Goal: Task Accomplishment & Management: Manage account settings

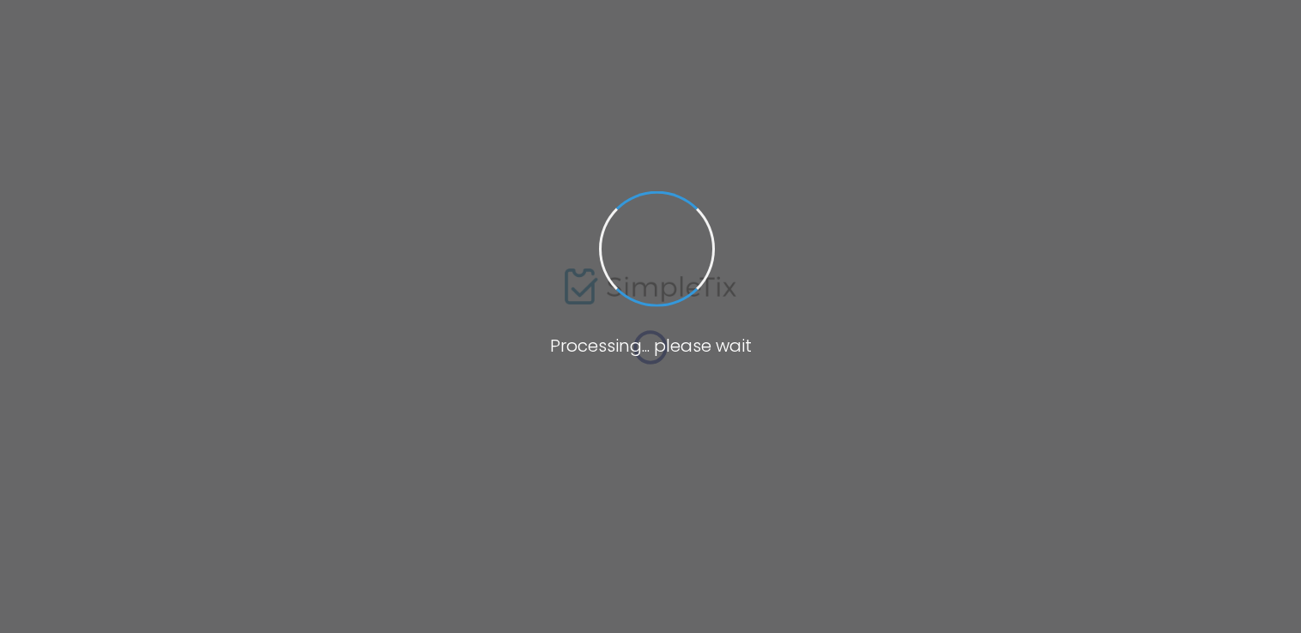
type input "[URL][DOMAIN_NAME]"
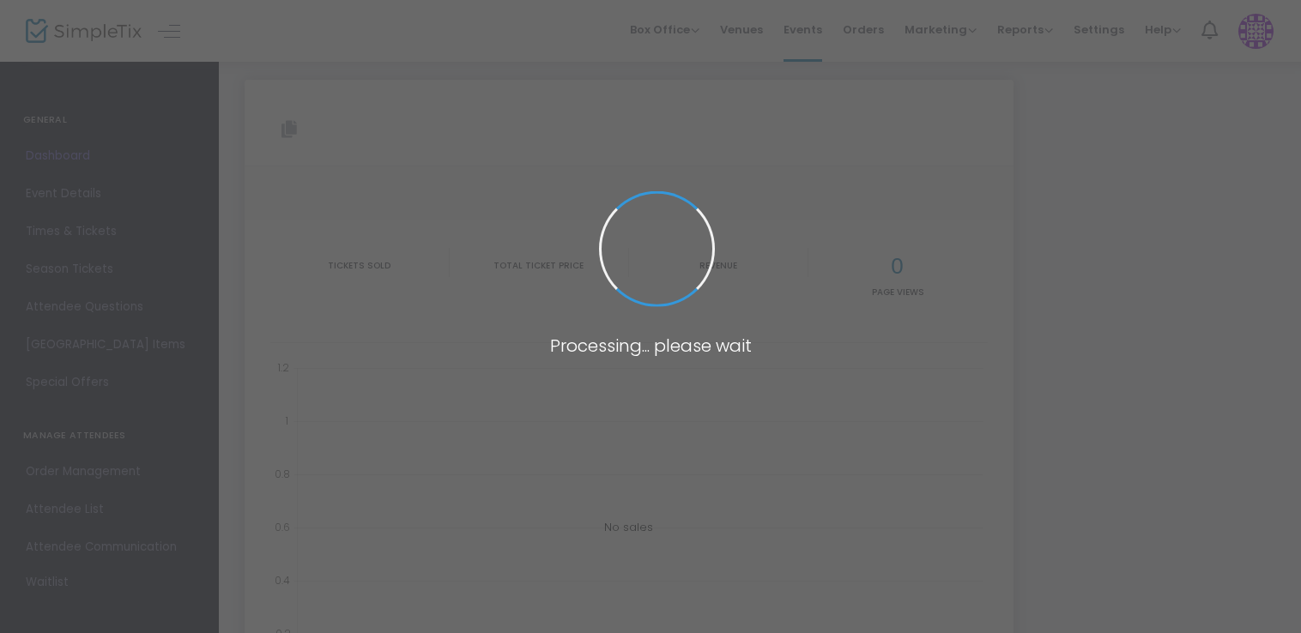
type input "[URL][DOMAIN_NAME]"
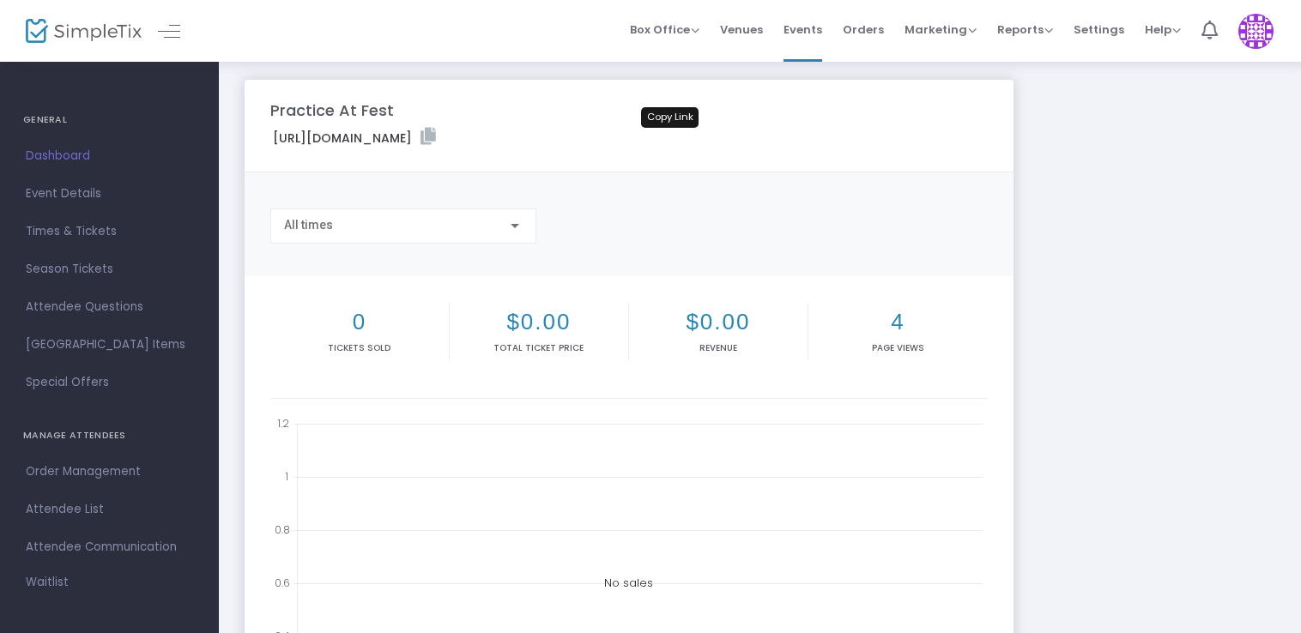
click at [436, 134] on icon at bounding box center [427, 136] width 15 height 17
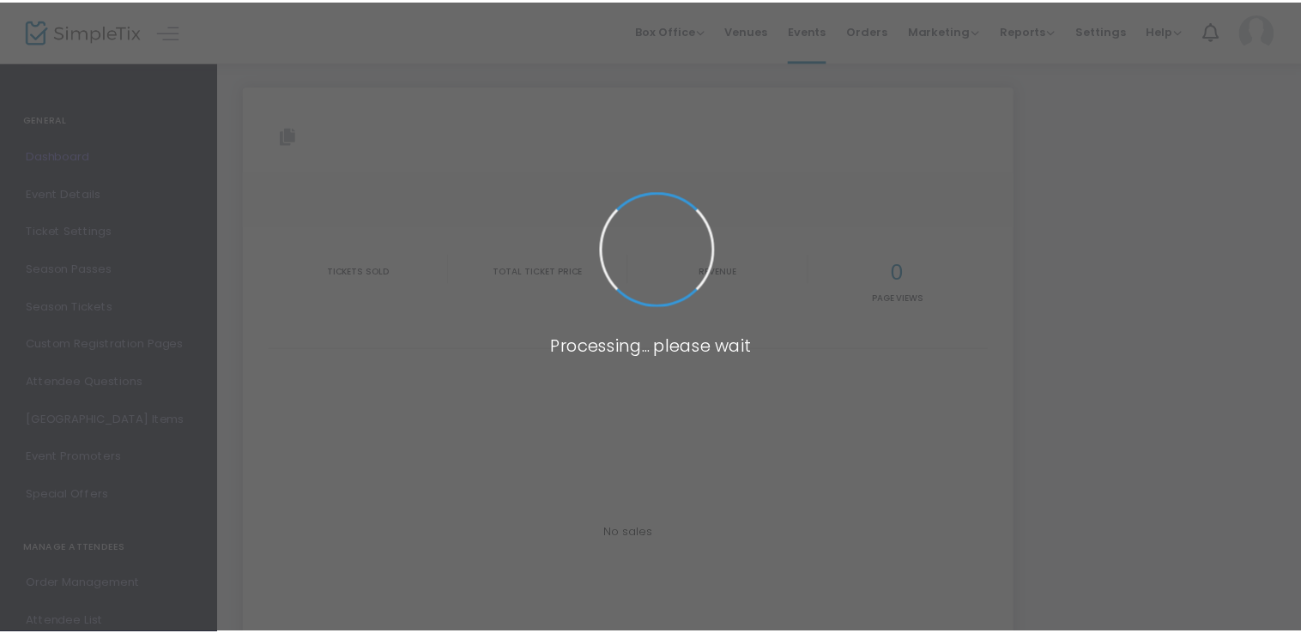
scroll to position [6, 0]
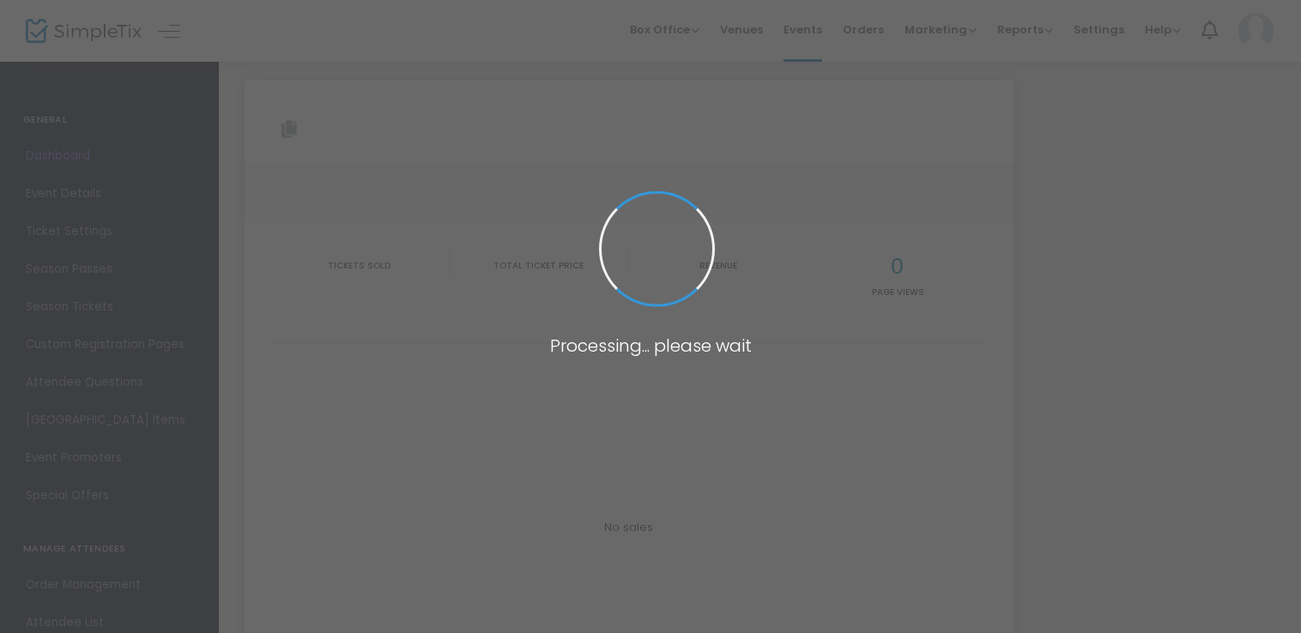
type input "[URL][DOMAIN_NAME]"
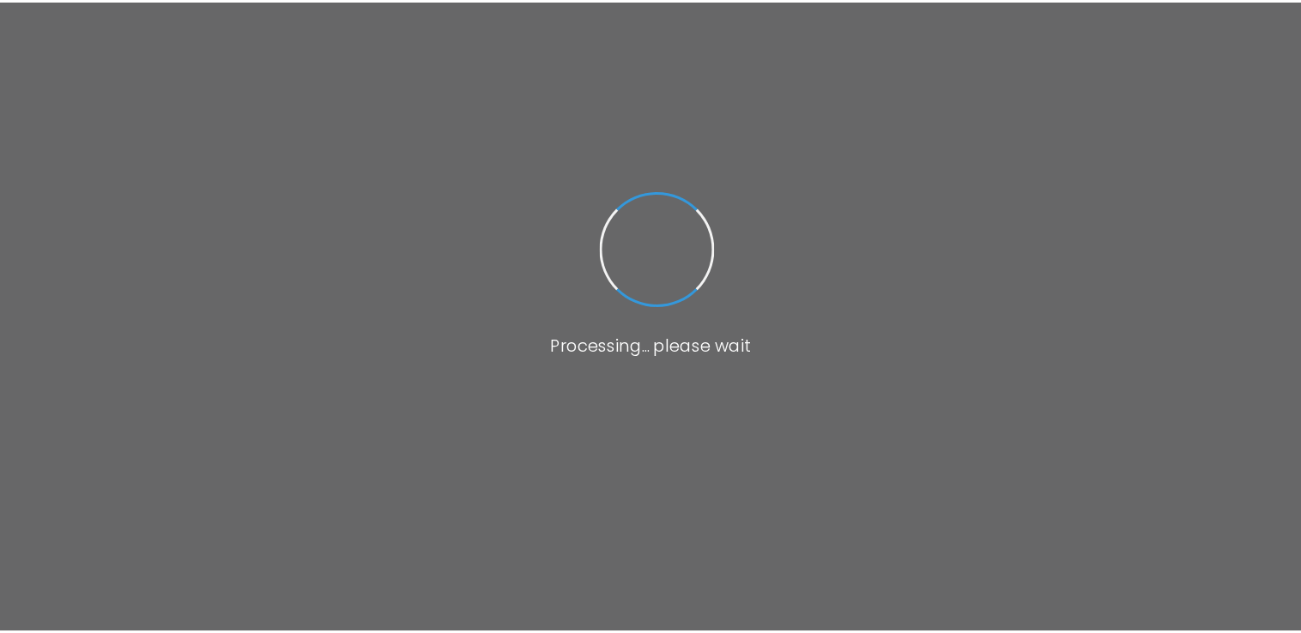
scroll to position [6, 0]
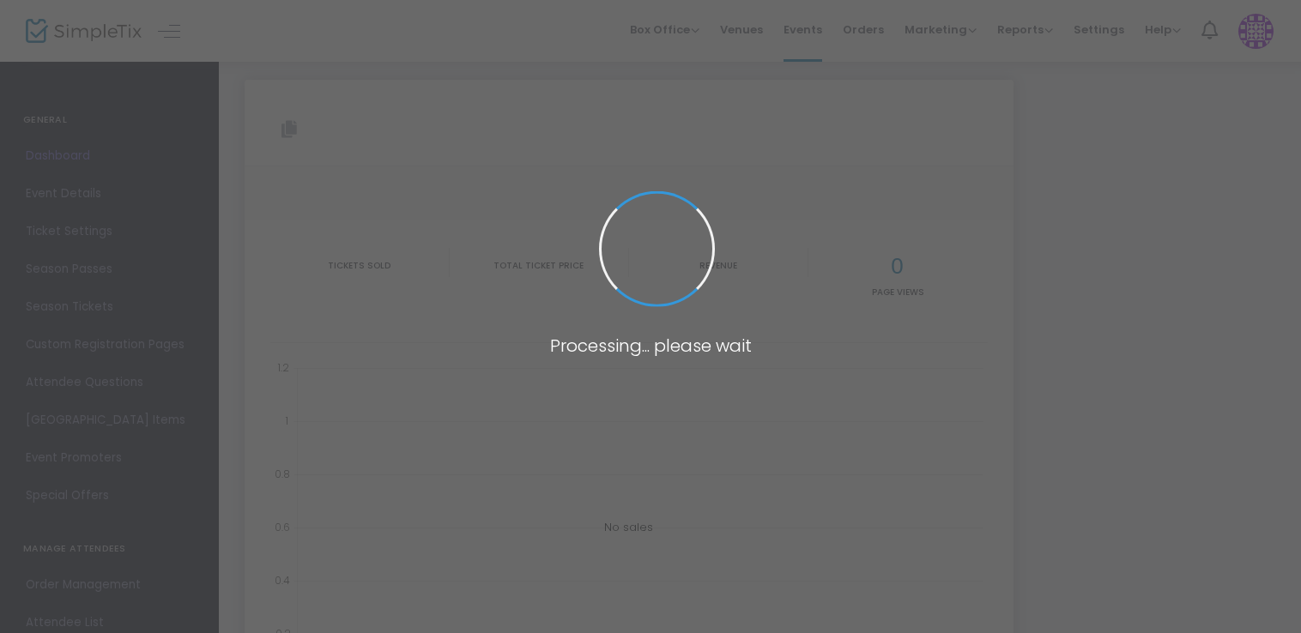
type input "[URL][DOMAIN_NAME]"
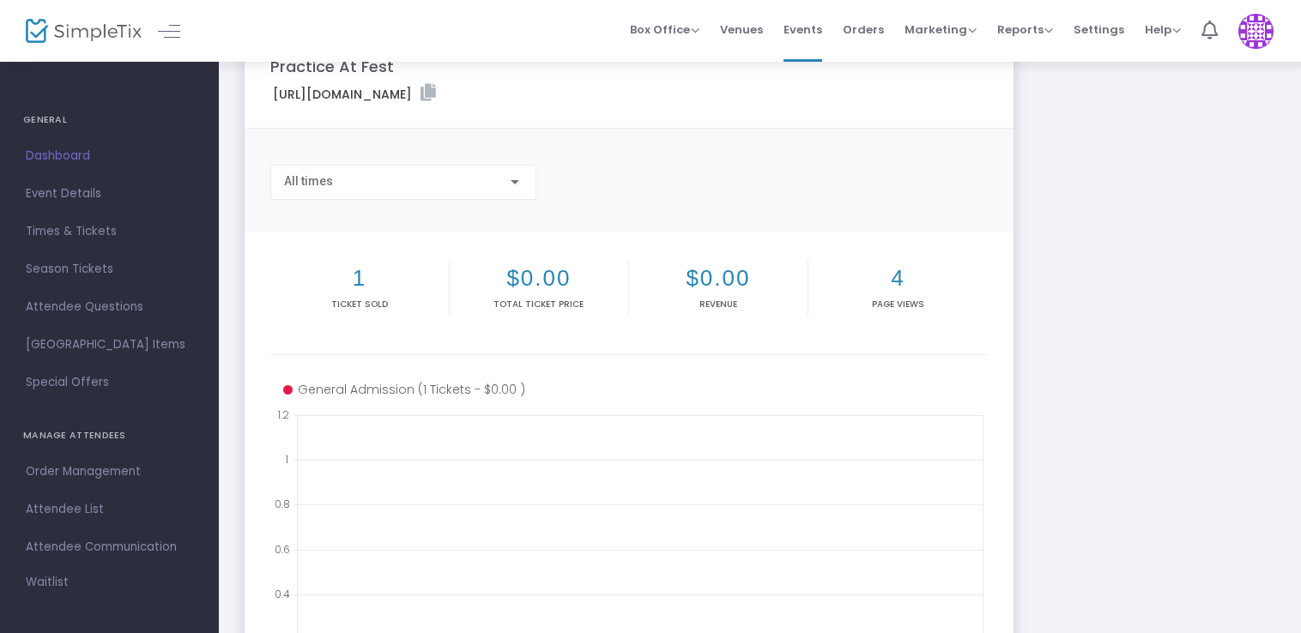
scroll to position [0, 0]
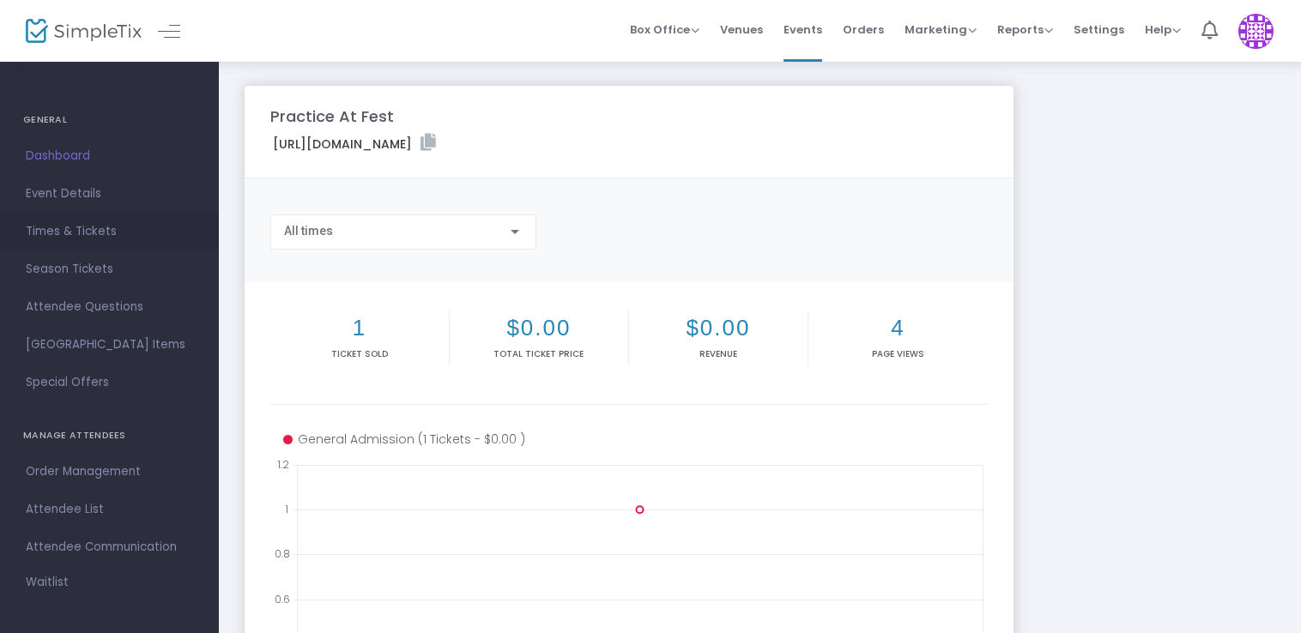
click at [70, 221] on span "Times & Tickets" at bounding box center [109, 232] width 167 height 22
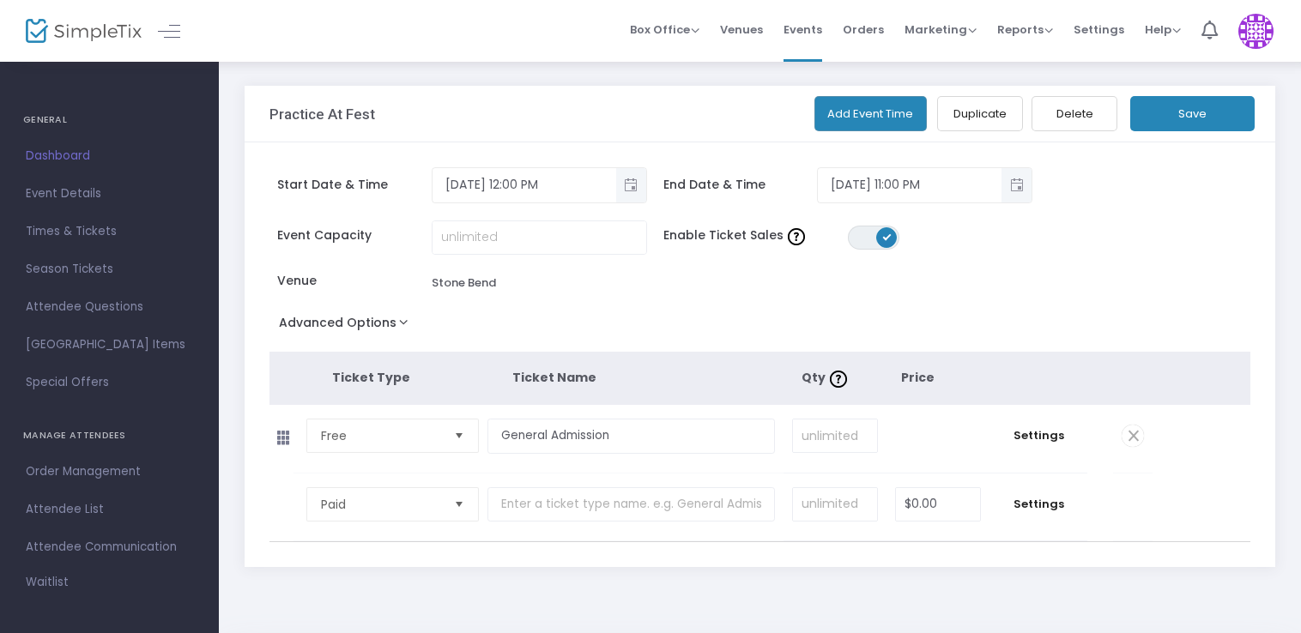
click at [453, 438] on span "Select" at bounding box center [459, 436] width 28 height 28
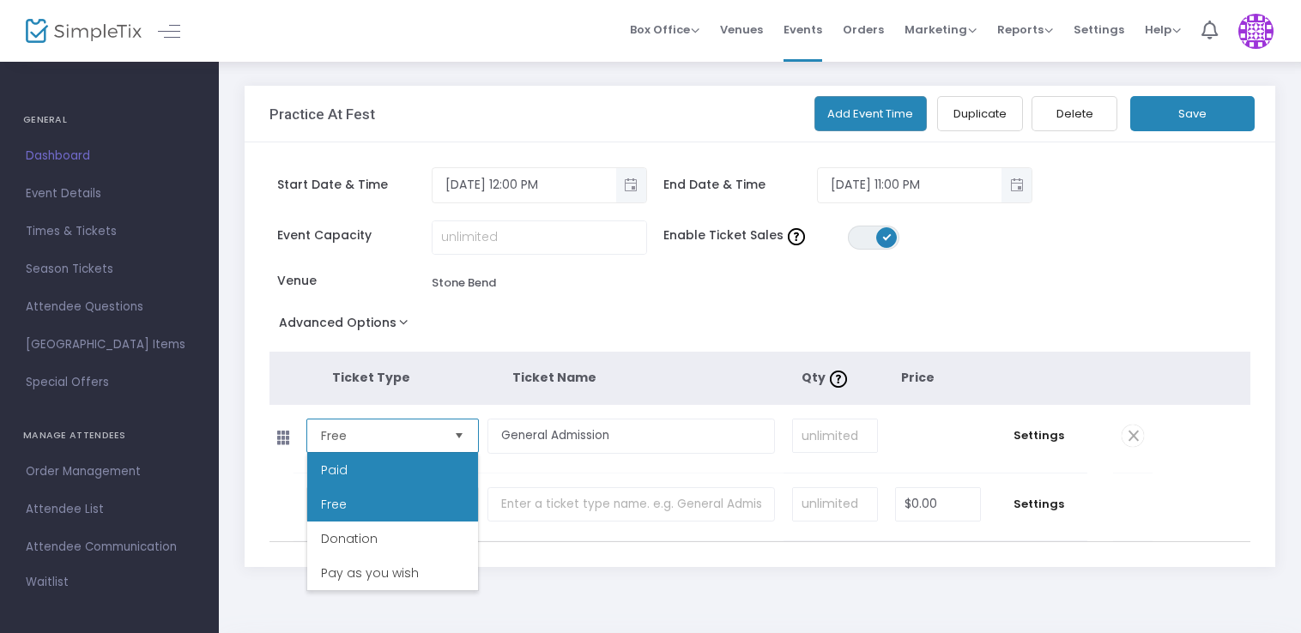
click at [402, 468] on li "Paid" at bounding box center [392, 470] width 171 height 34
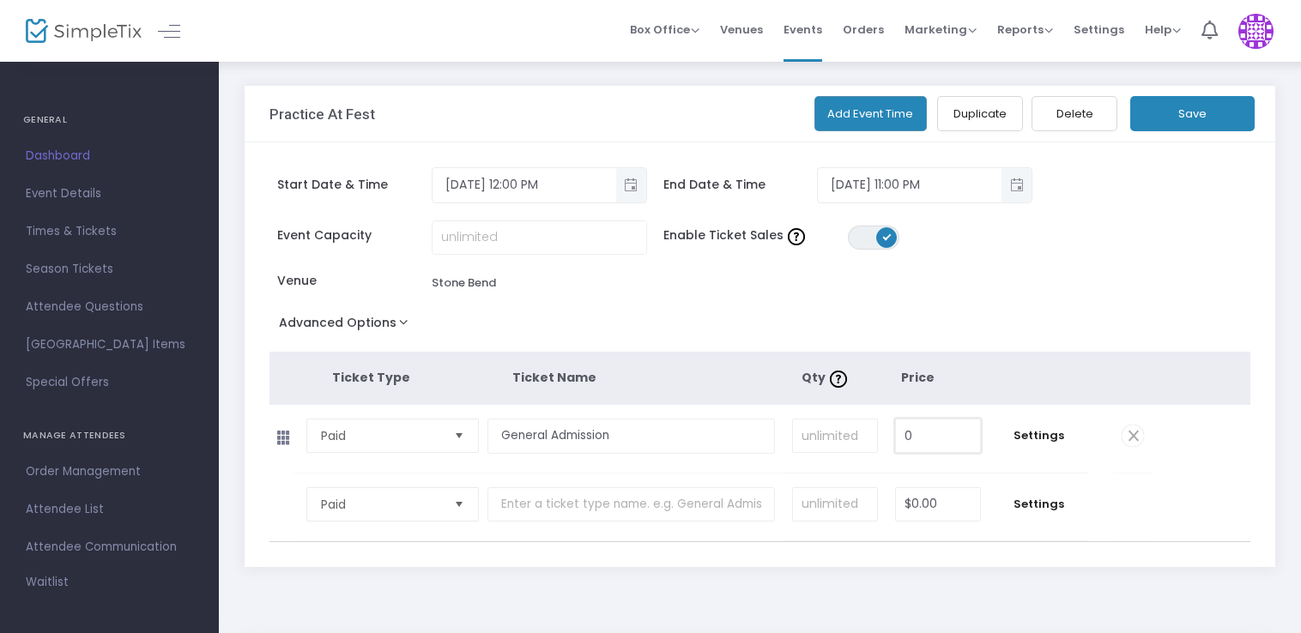
click at [934, 431] on input "0" at bounding box center [938, 436] width 85 height 33
type input "$15.00"
click at [1240, 343] on div "Start Date & Time 8/12/2025 12:00 PM End Date & Time 9/6/2025 11:00 PM Event Ca…" at bounding box center [760, 354] width 1030 height 425
click at [1171, 100] on button "Save" at bounding box center [1192, 113] width 124 height 35
click at [1190, 121] on button "Save" at bounding box center [1192, 113] width 124 height 35
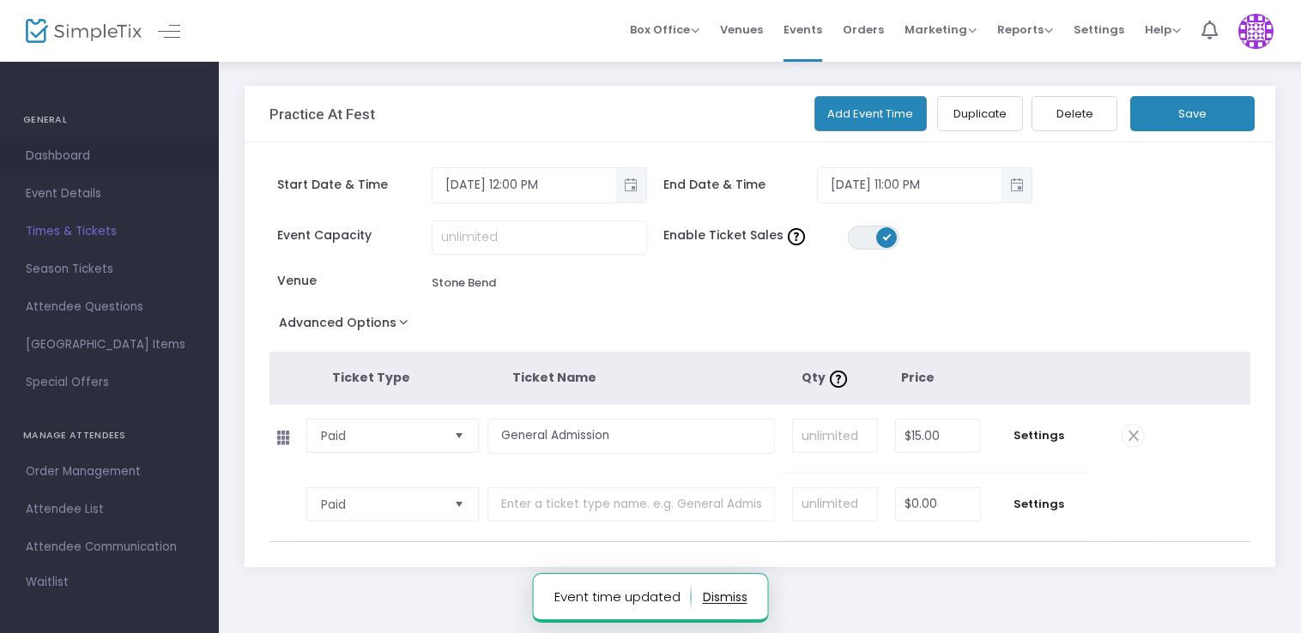
click at [78, 154] on span "Dashboard" at bounding box center [109, 156] width 167 height 22
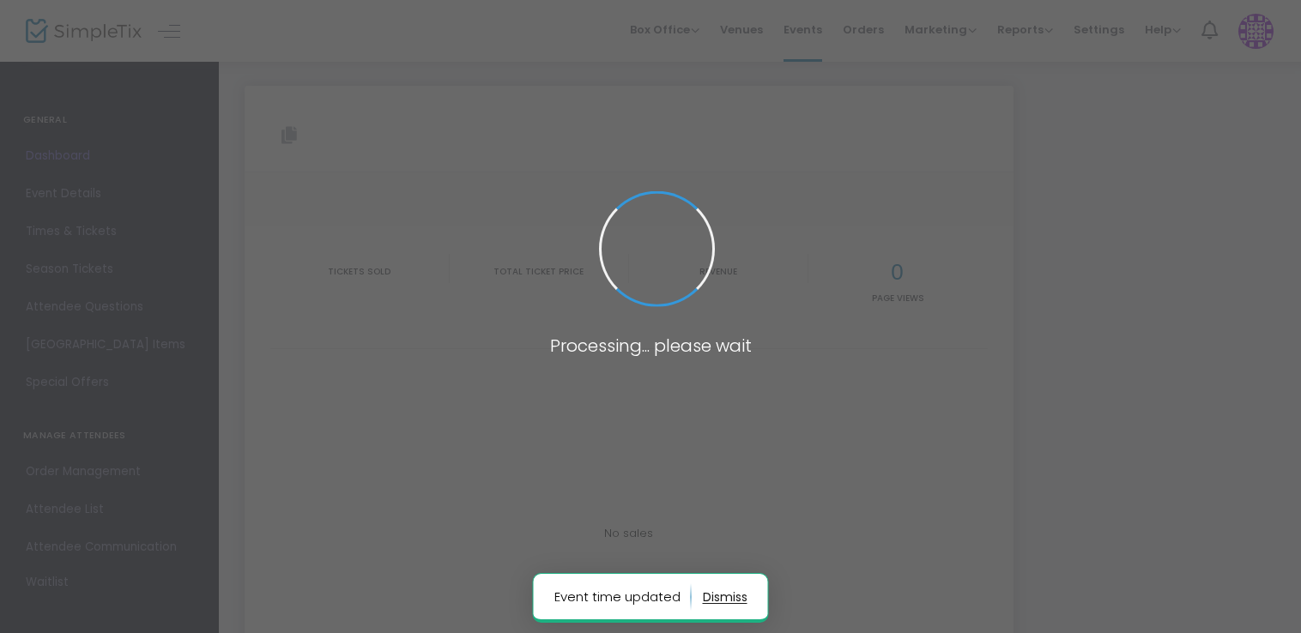
type input "[URL][DOMAIN_NAME]"
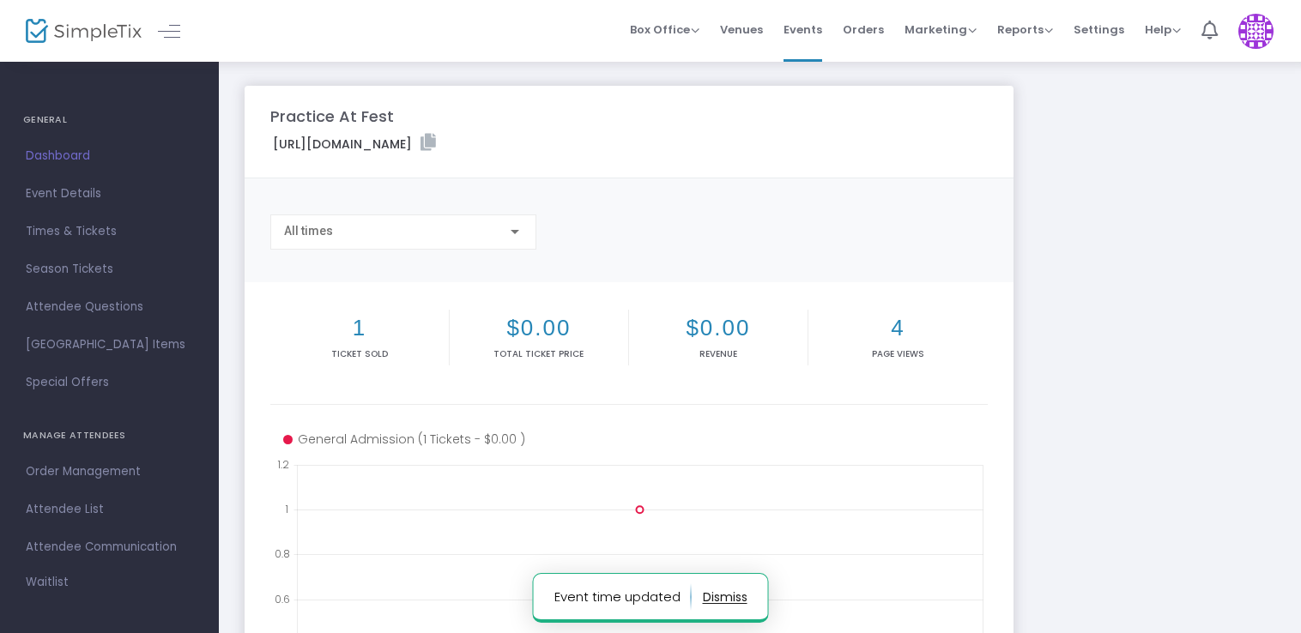
click at [679, 142] on div "https://www.simpletix.com/e/practice-at-fest-tickets-229870 Copy Link" at bounding box center [629, 147] width 734 height 26
click at [436, 139] on icon at bounding box center [427, 142] width 15 height 17
click at [436, 141] on icon at bounding box center [427, 142] width 15 height 17
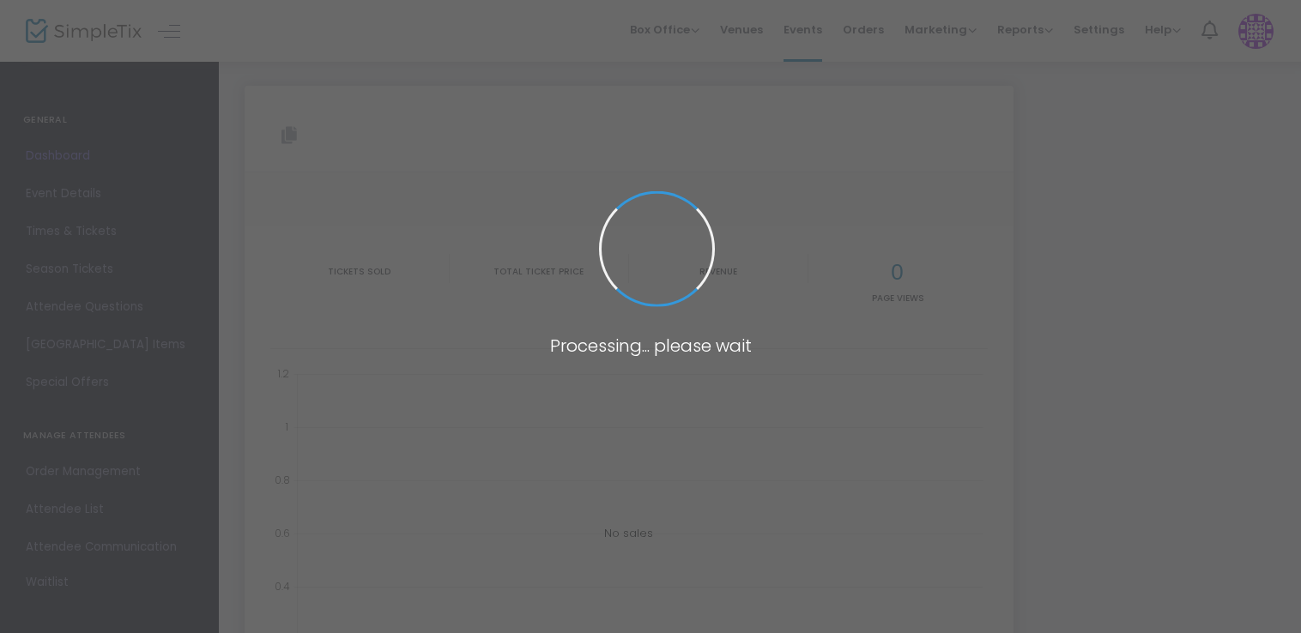
type input "[URL][DOMAIN_NAME]"
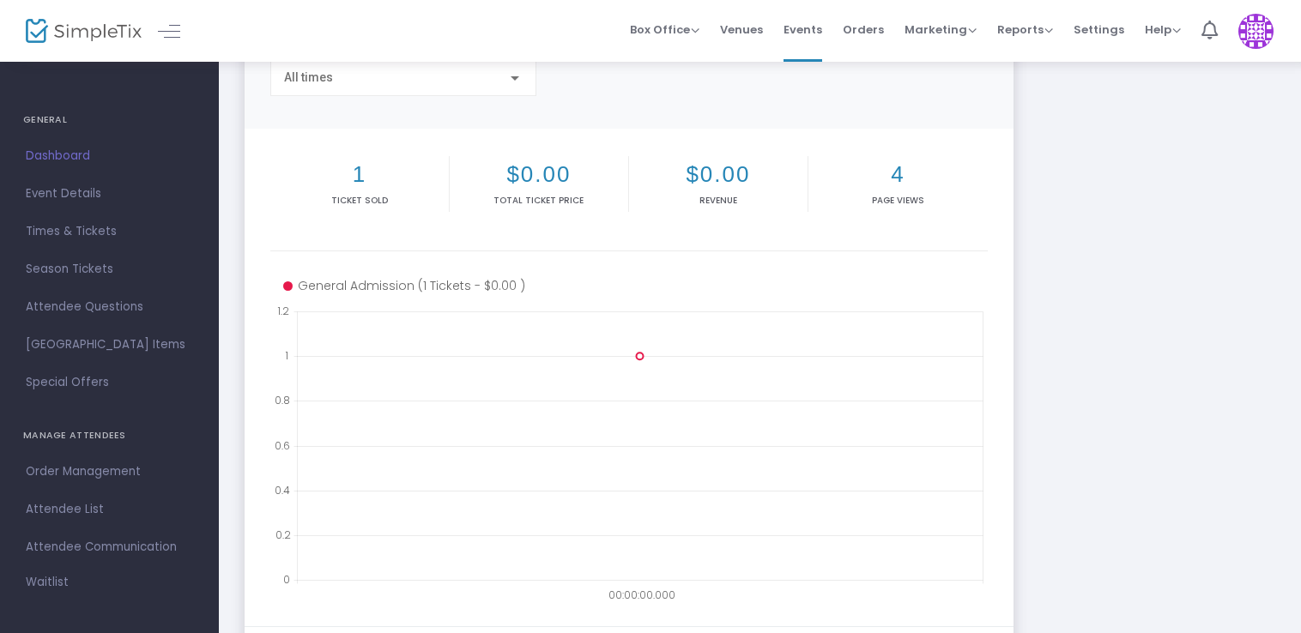
scroll to position [156, 0]
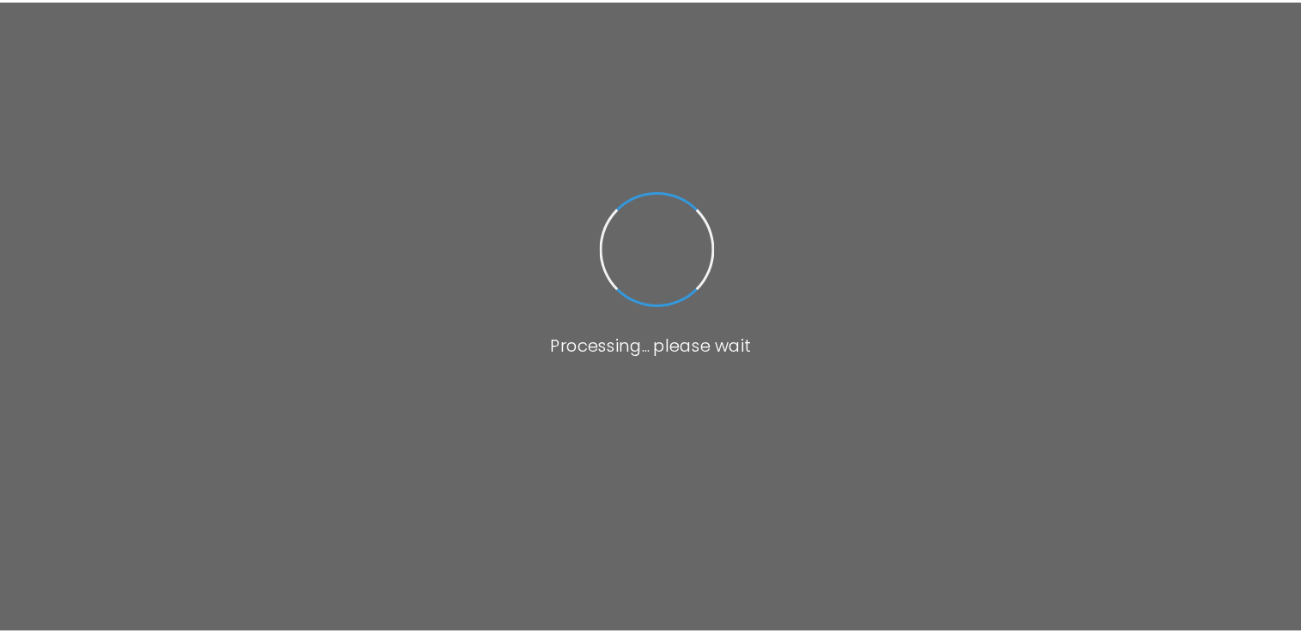
scroll to position [150, 0]
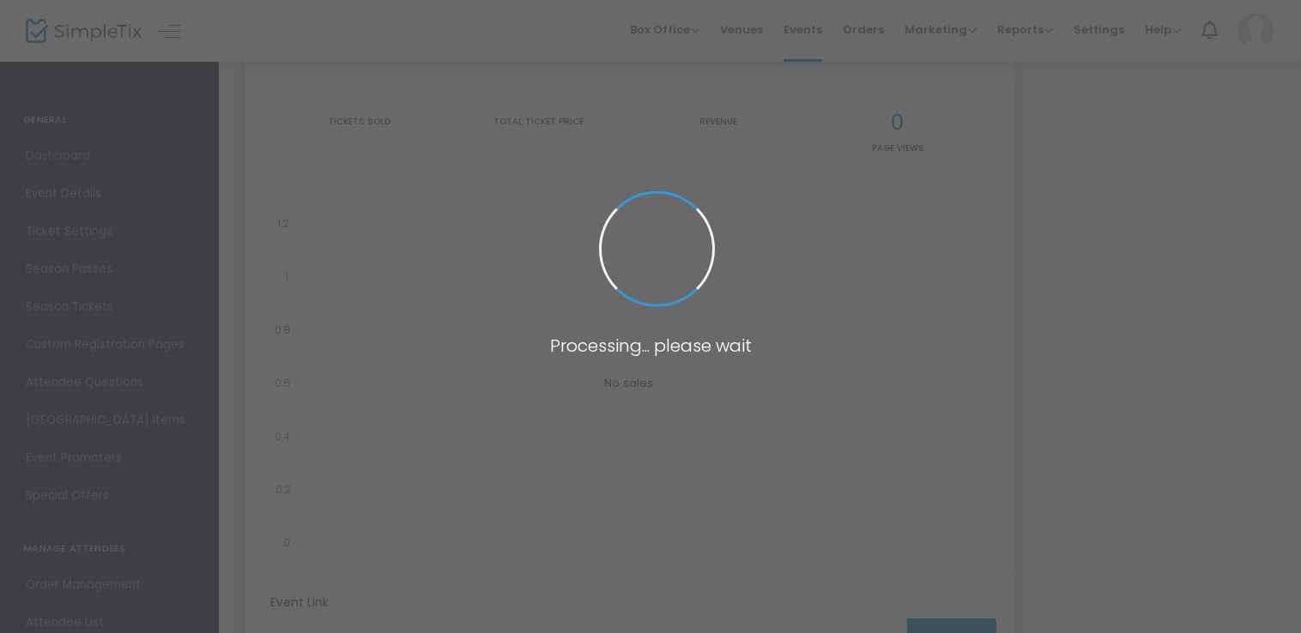
type input "[URL][DOMAIN_NAME]"
